Goal: Task Accomplishment & Management: Use online tool/utility

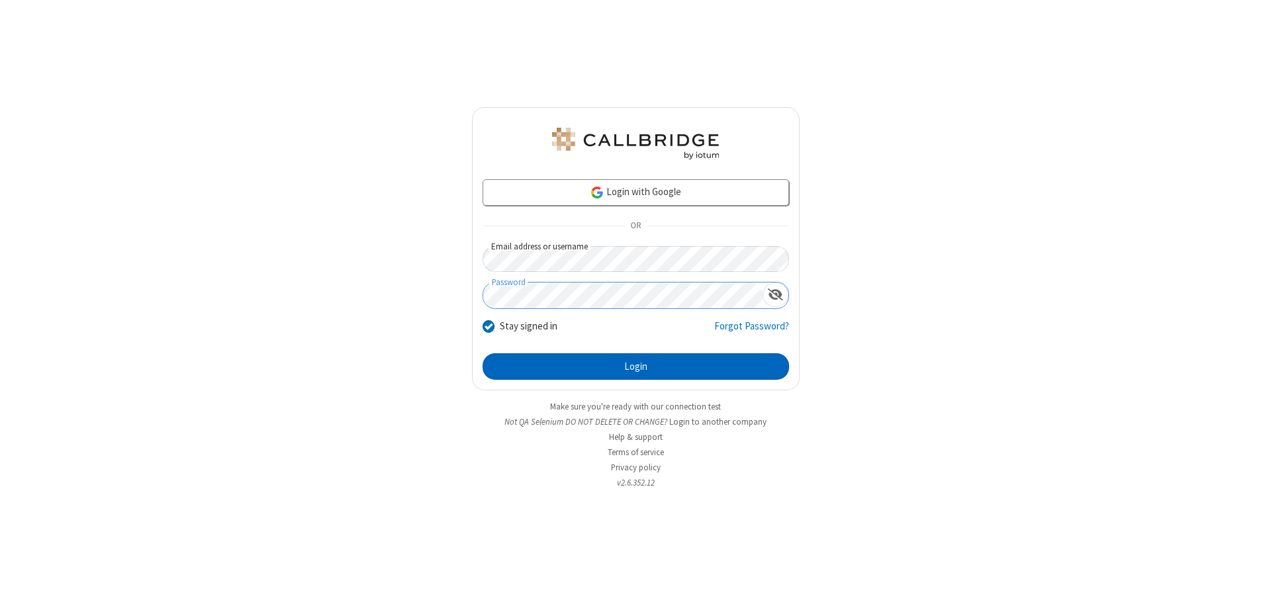
click at [635, 367] on button "Login" at bounding box center [635, 366] width 306 height 26
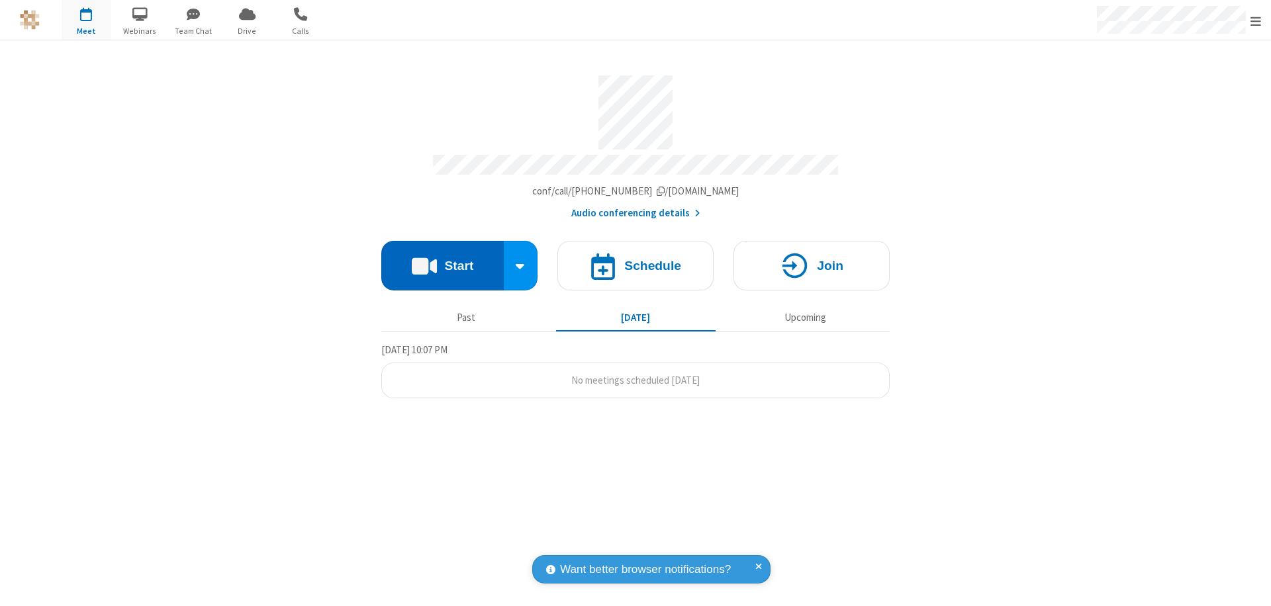
click at [442, 259] on button "Start" at bounding box center [442, 266] width 122 height 50
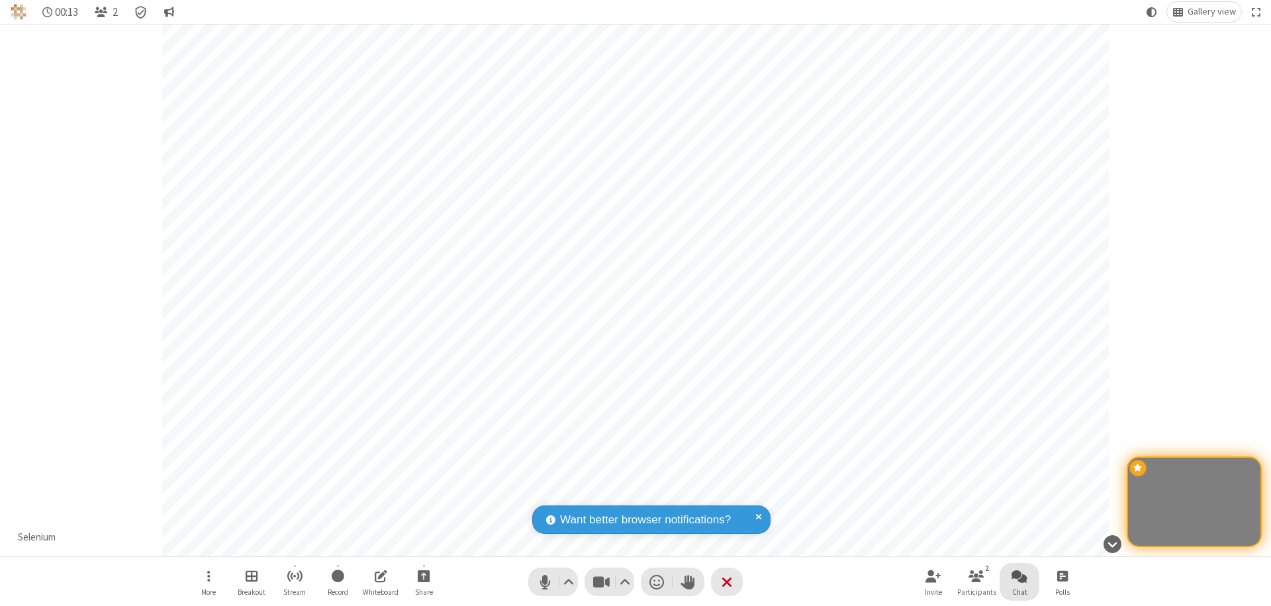
click at [1019, 576] on span "Open chat" at bounding box center [1019, 576] width 16 height 17
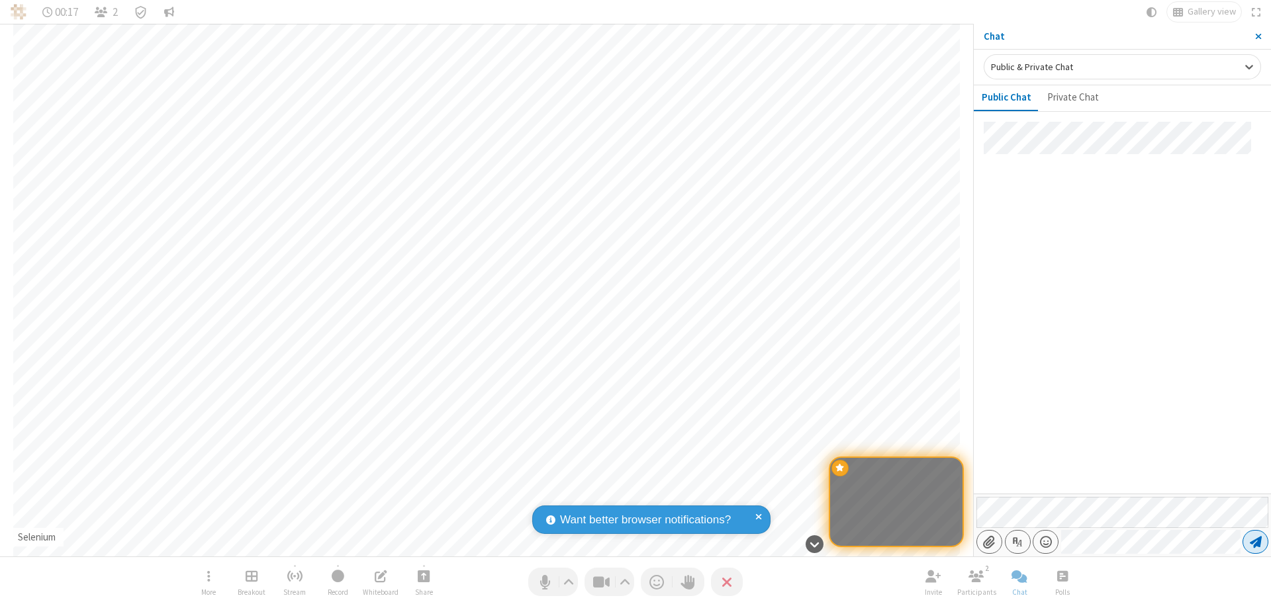
click at [1255, 542] on span "Send message" at bounding box center [1255, 541] width 12 height 13
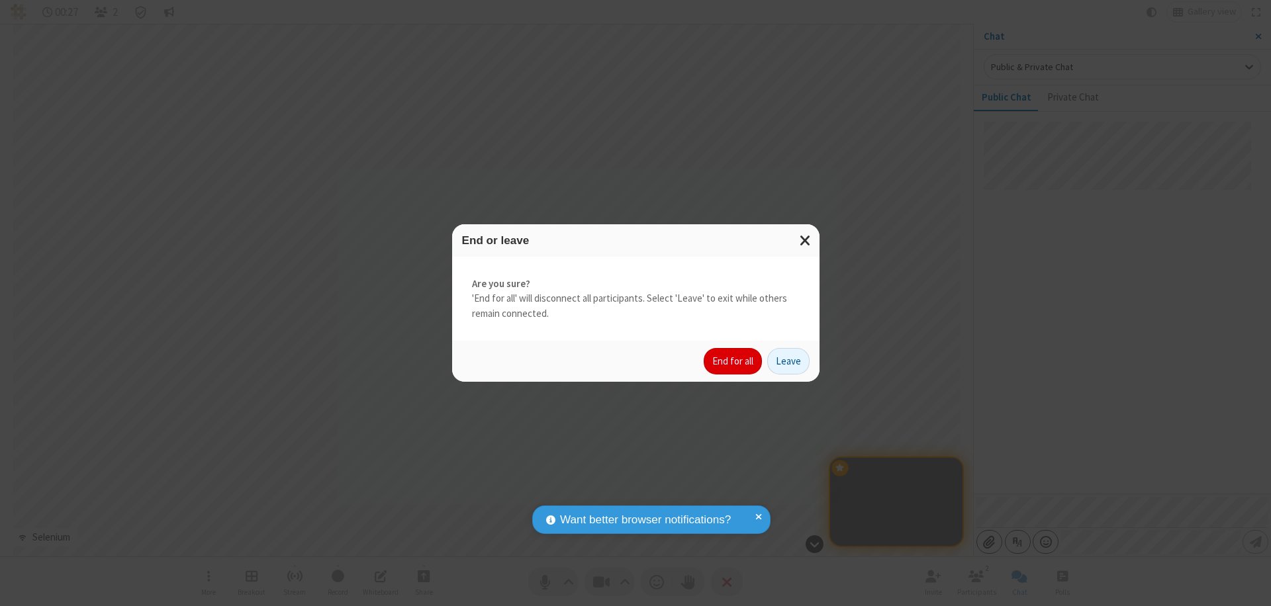
click at [733, 361] on button "End for all" at bounding box center [732, 361] width 58 height 26
